Goal: Register for event/course

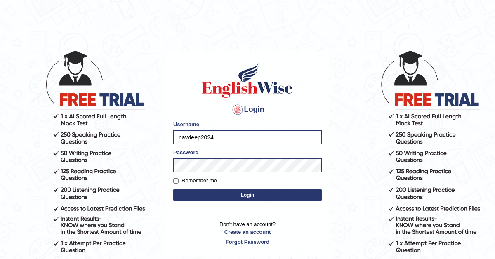
click at [378, 121] on body "Login Please fix the following errors: Username navdeep2024 Password Remember m…" at bounding box center [247, 154] width 495 height 259
click at [235, 196] on button "Login" at bounding box center [247, 195] width 149 height 12
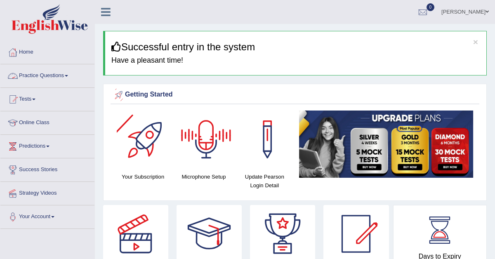
click at [26, 79] on link "Practice Questions" at bounding box center [47, 74] width 94 height 21
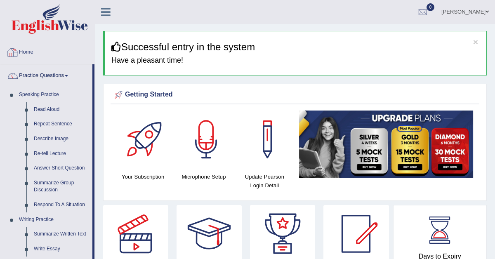
click at [25, 56] on link "Home" at bounding box center [47, 51] width 94 height 21
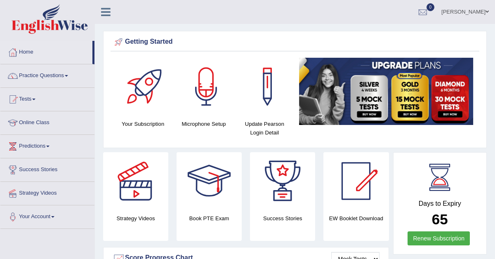
click at [30, 98] on link "Tests" at bounding box center [47, 98] width 94 height 21
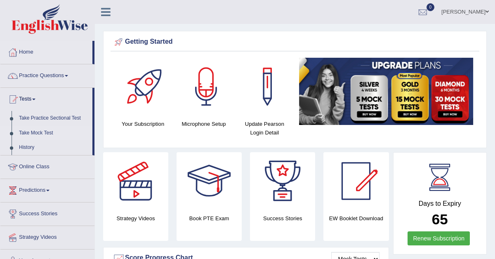
click at [36, 129] on link "Take Mock Test" at bounding box center [53, 133] width 77 height 15
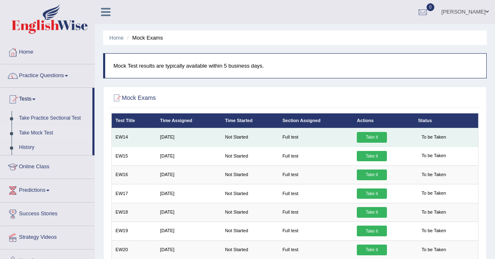
click at [373, 137] on link "Take it" at bounding box center [372, 137] width 30 height 11
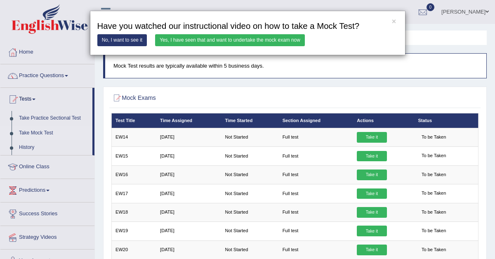
click at [217, 40] on link "Yes, I have seen that and want to undertake the mock exam now" at bounding box center [230, 40] width 150 height 12
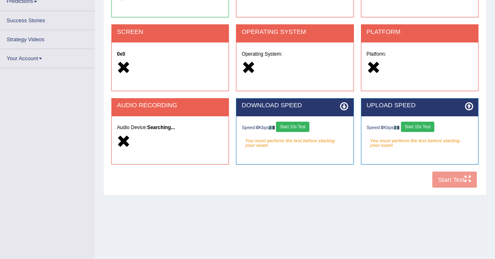
scroll to position [174, 0]
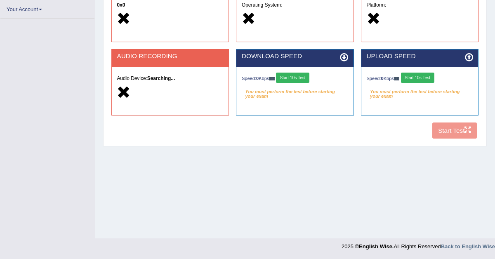
click at [294, 76] on button "Start 10s Test" at bounding box center [292, 78] width 33 height 11
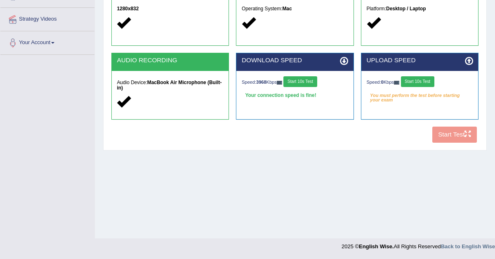
click at [425, 80] on button "Start 10s Test" at bounding box center [417, 81] width 33 height 11
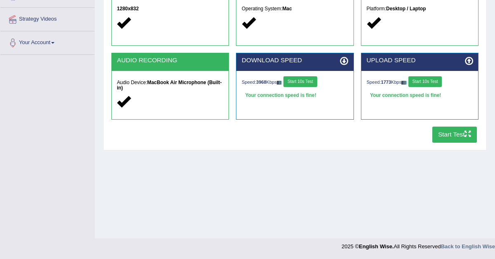
click at [447, 140] on button "Start Test" at bounding box center [454, 135] width 45 height 16
